Goal: Task Accomplishment & Management: Manage account settings

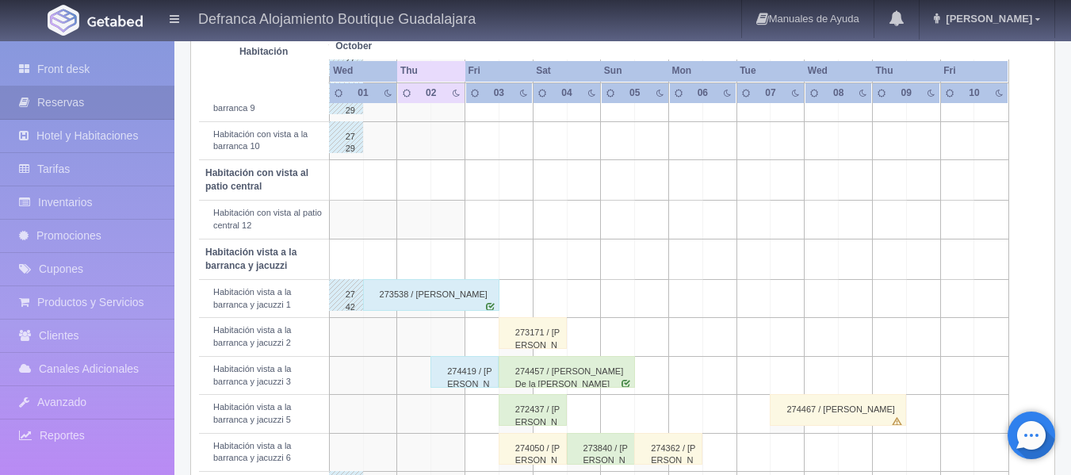
scroll to position [515, 0]
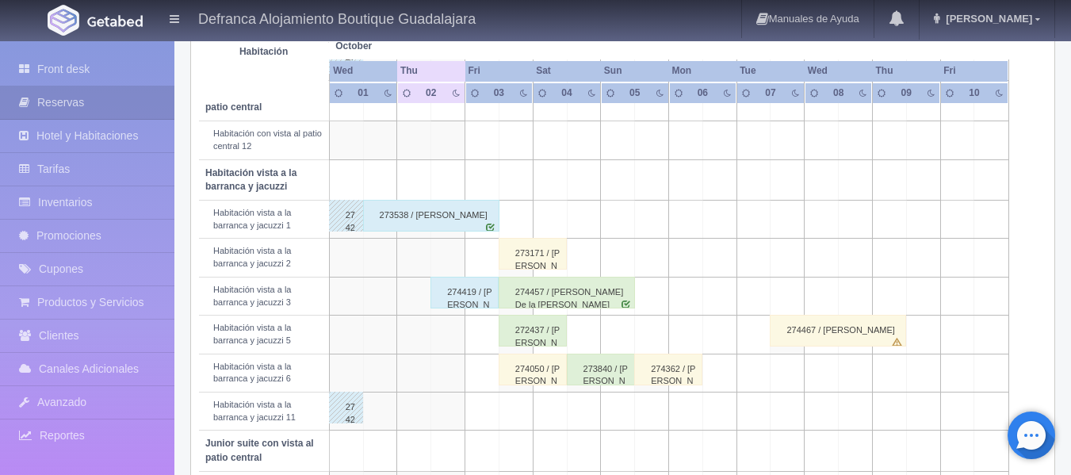
click at [530, 299] on div "274457 / [PERSON_NAME] De la [PERSON_NAME]" at bounding box center [567, 293] width 136 height 32
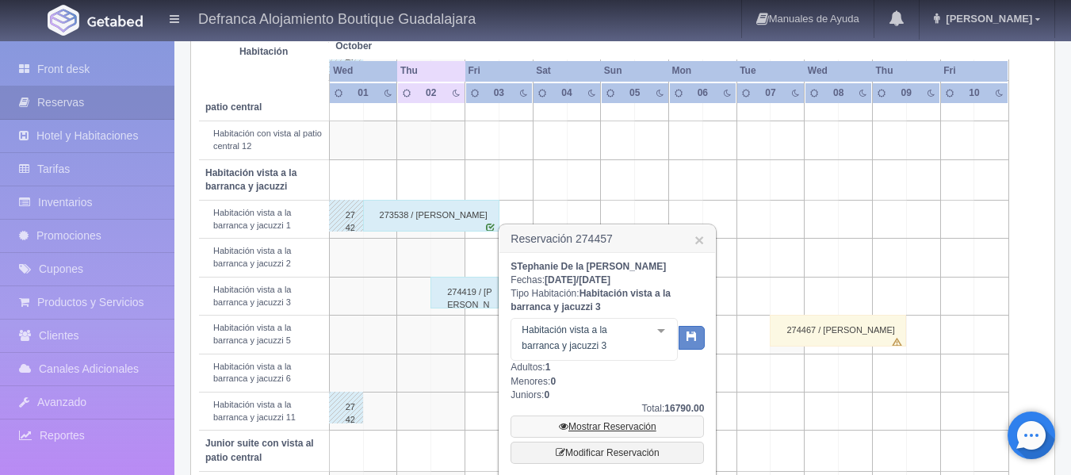
click at [608, 426] on link "Mostrar Reservación" at bounding box center [607, 427] width 193 height 22
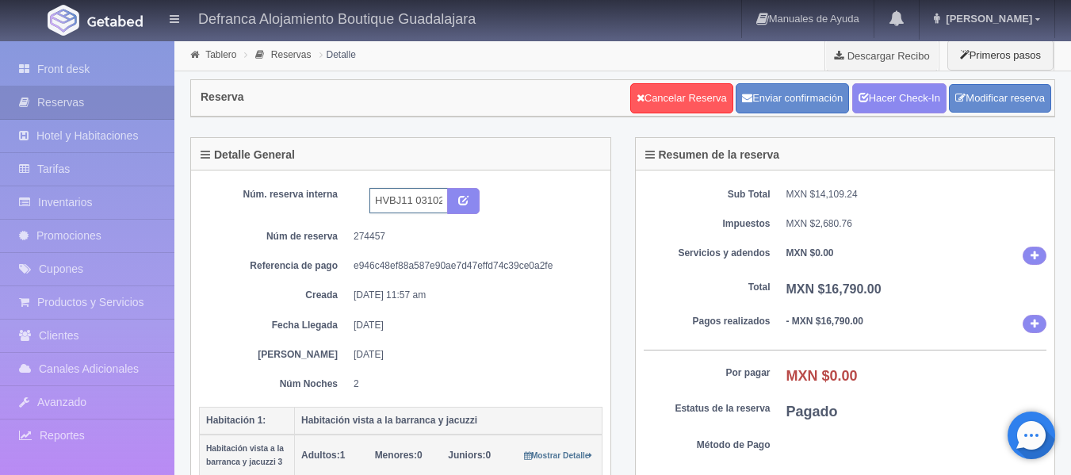
click at [413, 197] on input "HVBJ11 031025-051025" at bounding box center [409, 200] width 79 height 25
type input "HVBJ03 031025-051025"
click at [469, 198] on button "submit" at bounding box center [463, 201] width 33 height 27
click at [468, 197] on icon "submit" at bounding box center [463, 199] width 10 height 10
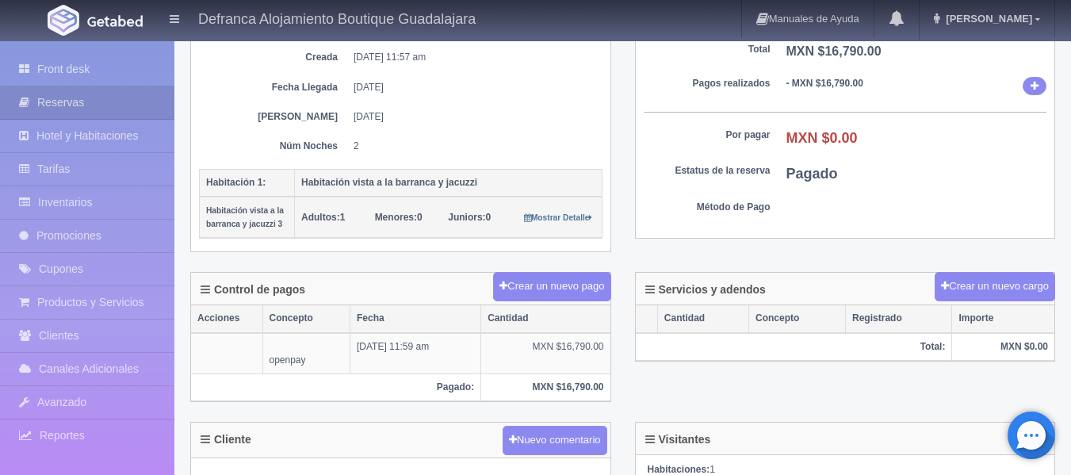
scroll to position [317, 0]
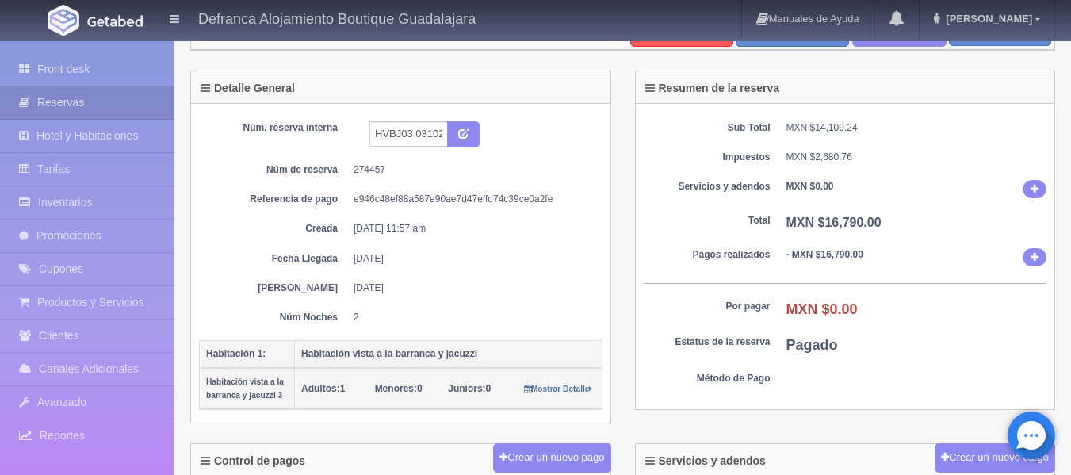
scroll to position [5, 0]
